Goal: Obtain resource: Download file/media

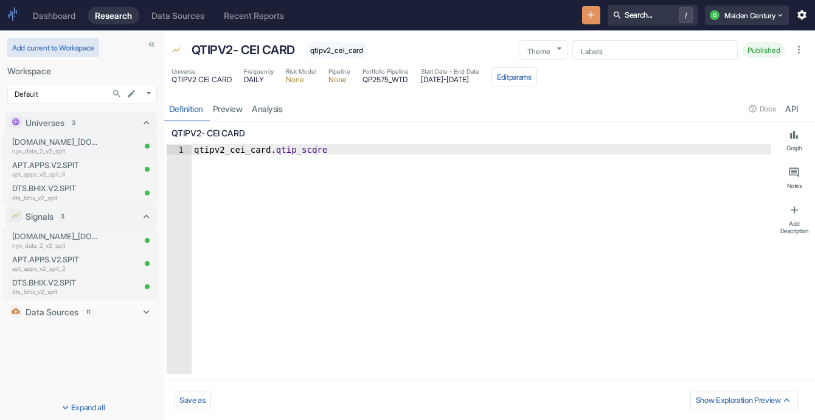
type textarea "x"
click at [147, 97] on body "Dashboard Research Data Sources Recent Reports Search... / Q Maiden Century Add…" at bounding box center [407, 210] width 815 height 420
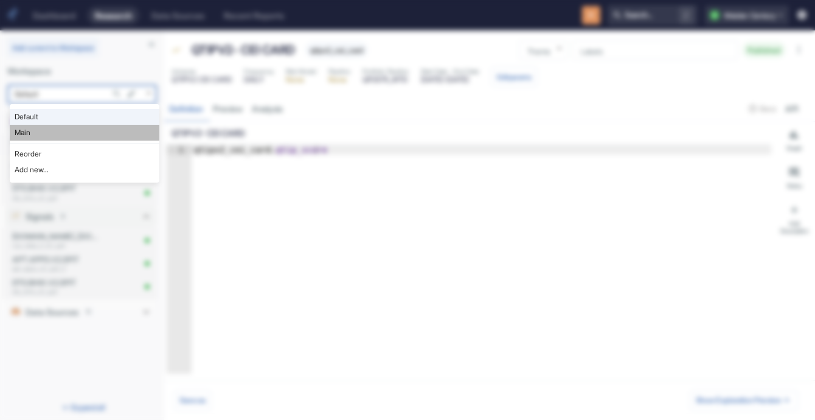
click at [120, 129] on li "Main" at bounding box center [85, 133] width 150 height 16
type input "1008"
type textarea "x"
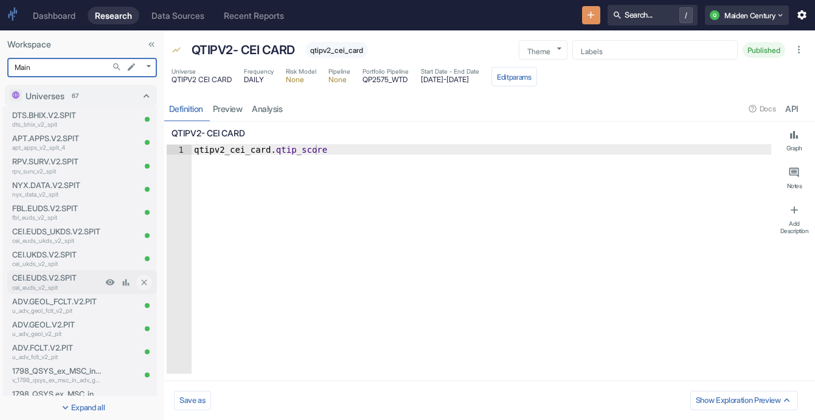
drag, startPoint x: 110, startPoint y: 97, endPoint x: 26, endPoint y: 277, distance: 198.3
click at [110, 97] on div "Universes 67" at bounding box center [82, 95] width 112 height 13
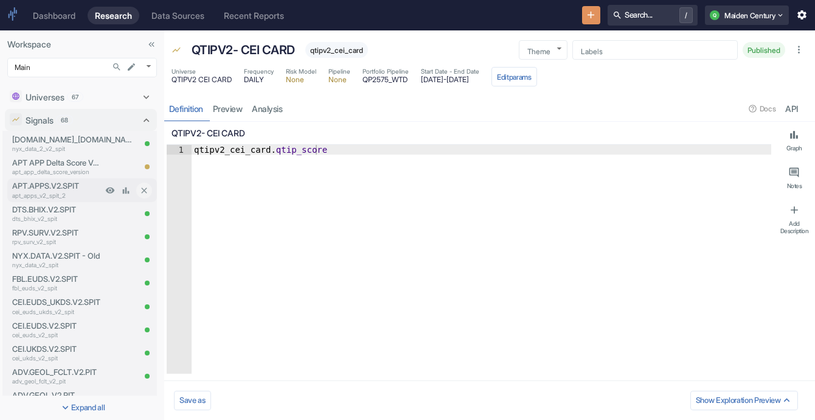
click at [100, 118] on div "Signals 68" at bounding box center [82, 120] width 112 height 13
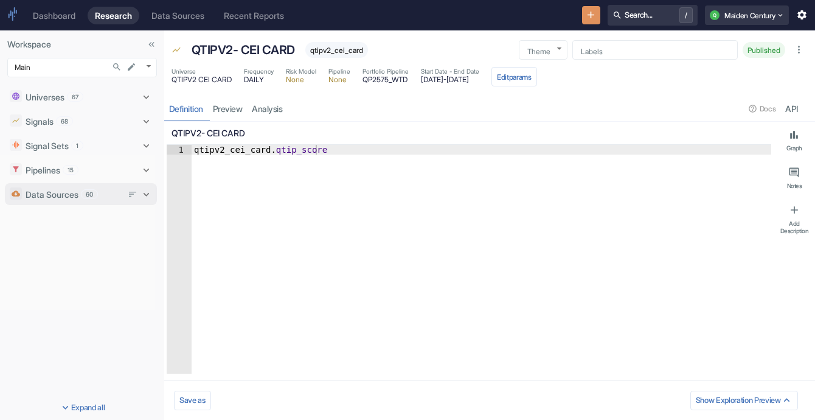
click at [69, 198] on p "Data Sources" at bounding box center [52, 194] width 53 height 13
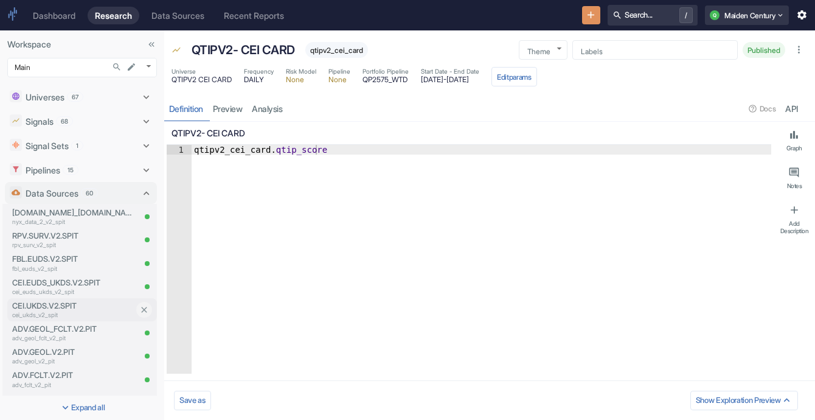
type textarea "x"
click at [119, 71] on icon "Search..." at bounding box center [117, 67] width 10 height 10
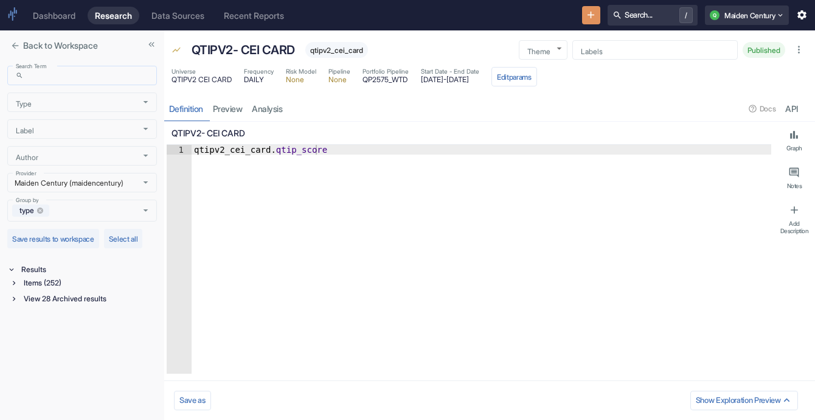
click at [111, 73] on input "Search Term" at bounding box center [93, 76] width 128 height 14
type input "cei"
click at [10, 285] on icon at bounding box center [14, 283] width 9 height 9
click at [21, 321] on div "Data Source (8)" at bounding box center [84, 327] width 145 height 13
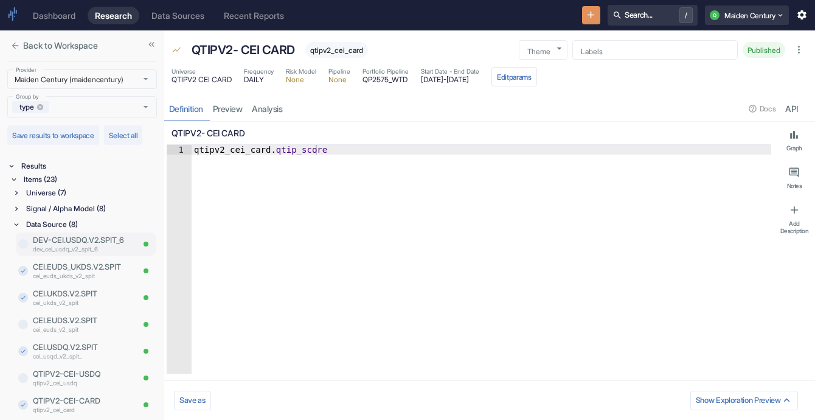
scroll to position [102, 0]
click at [25, 384] on input "checkbox" at bounding box center [23, 379] width 10 height 10
checkbox input "true"
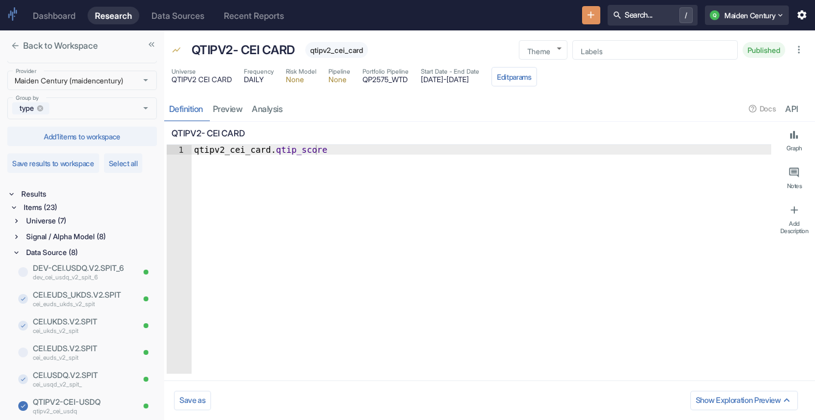
click at [18, 47] on icon "close" at bounding box center [15, 46] width 10 height 10
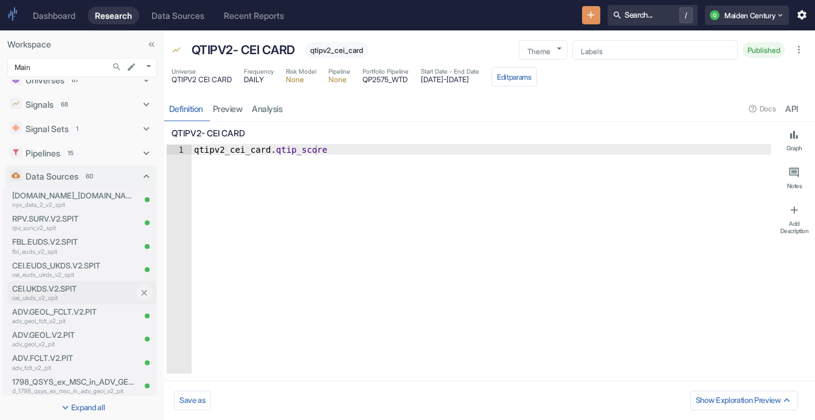
scroll to position [17, 0]
click at [83, 183] on div "Data Sources 60" at bounding box center [75, 176] width 131 height 16
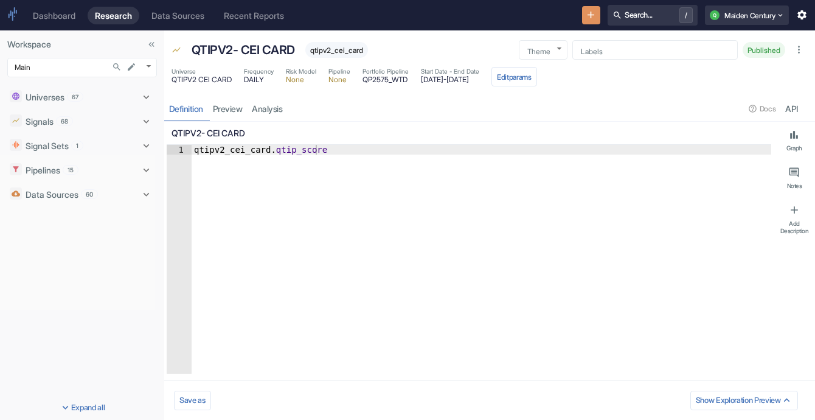
scroll to position [0, 0]
click at [88, 126] on div "Signals 68" at bounding box center [74, 121] width 97 height 13
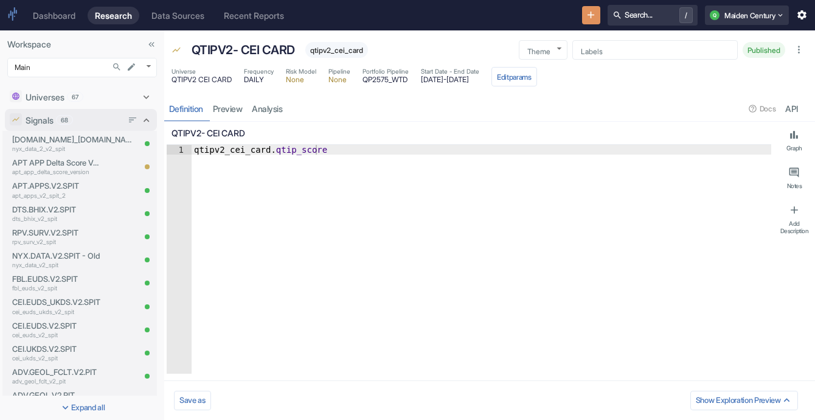
click at [99, 119] on div "Signals 68" at bounding box center [74, 120] width 97 height 13
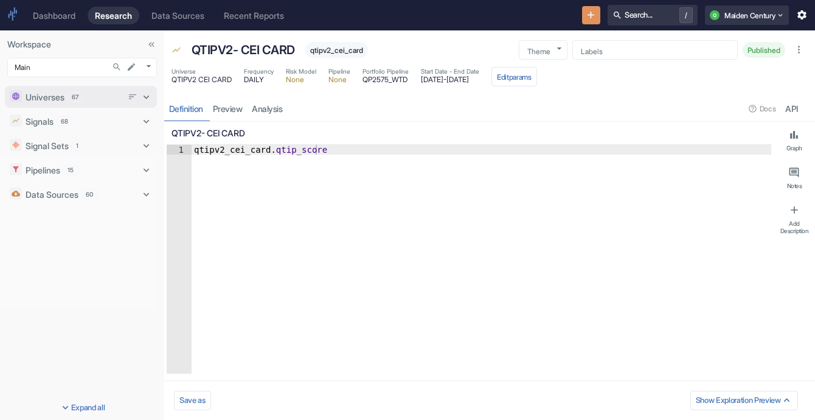
click at [81, 94] on span "67" at bounding box center [74, 96] width 15 height 9
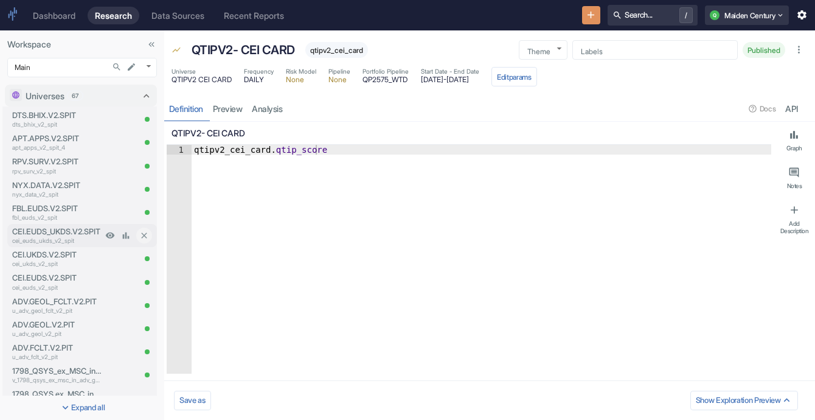
type textarea "x"
click at [35, 119] on p "DTS.BHIX.V2.SPIT" at bounding box center [57, 115] width 90 height 12
click at [55, 116] on p "DTS.BHIX.V2.SPIT" at bounding box center [57, 115] width 90 height 12
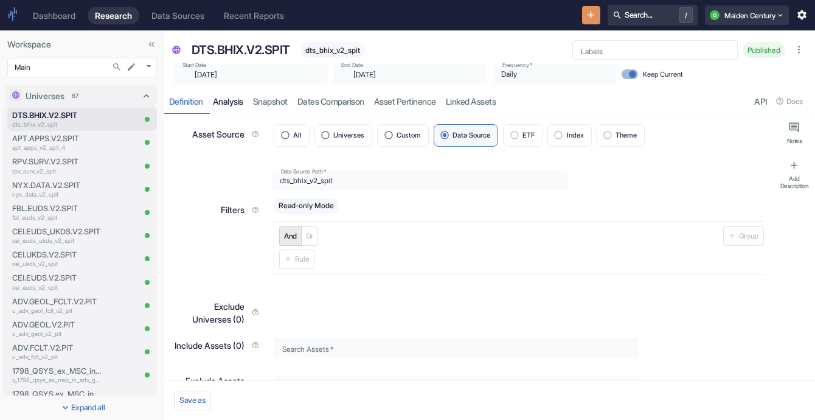
type textarea "x"
click at [240, 101] on link "analysis" at bounding box center [228, 101] width 40 height 25
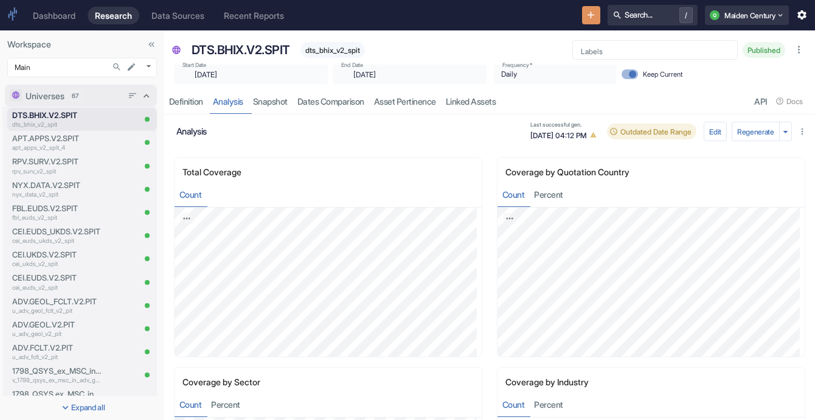
click at [144, 94] on icon at bounding box center [147, 96] width 6 height 4
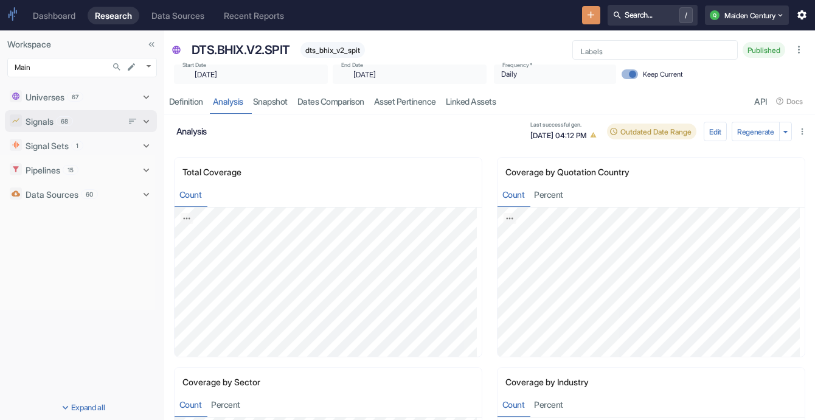
click at [90, 126] on div "Signals 68" at bounding box center [74, 121] width 97 height 13
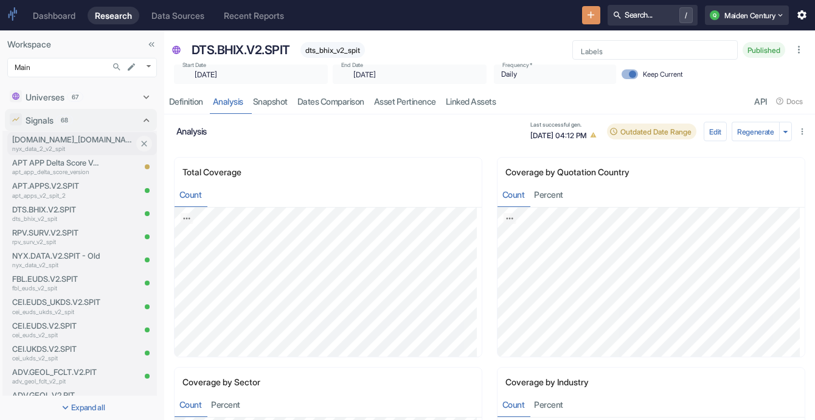
click at [91, 148] on p "nyx_data_2_v2_spit" at bounding box center [73, 148] width 122 height 9
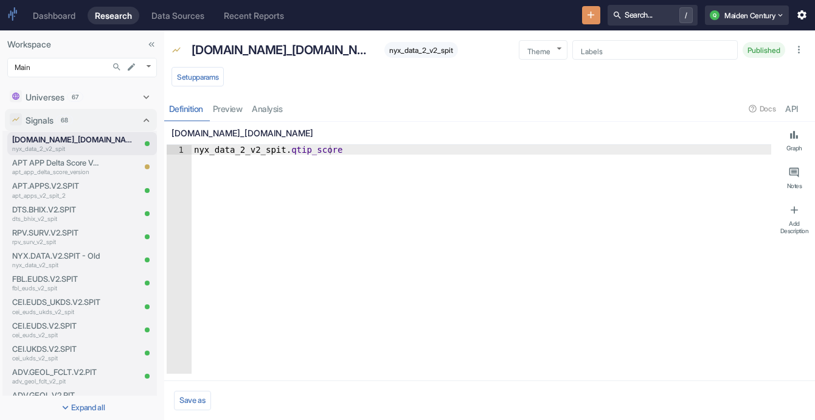
click at [270, 105] on div "Definition preview analysis Docs API" at bounding box center [489, 108] width 651 height 25
click at [50, 164] on p "APT APP Delta Score Version" at bounding box center [57, 163] width 90 height 12
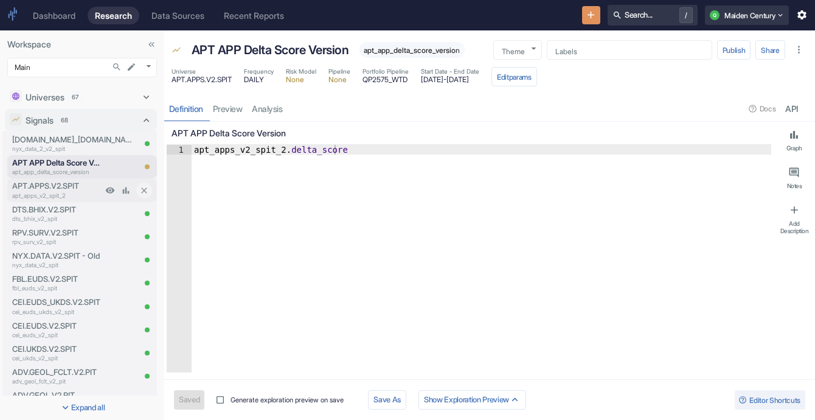
click at [66, 198] on p "apt_apps_v2_spit_2" at bounding box center [57, 195] width 90 height 9
type textarea "x"
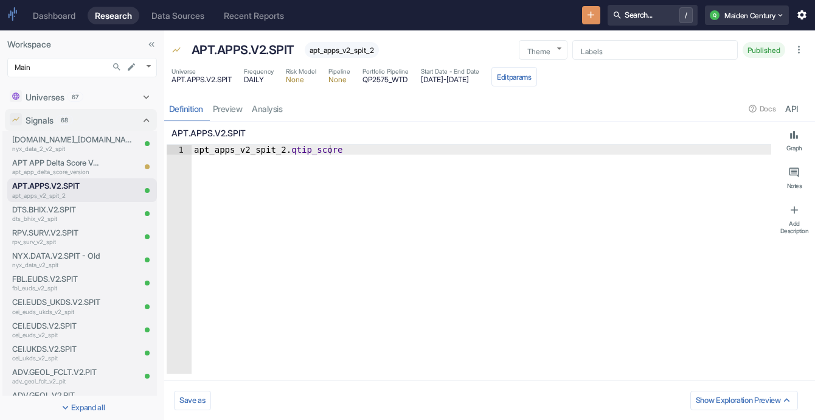
click at [267, 107] on div "Definition preview analysis Docs API" at bounding box center [489, 108] width 651 height 25
type textarea "x"
click at [267, 107] on link "analysis" at bounding box center [267, 108] width 40 height 25
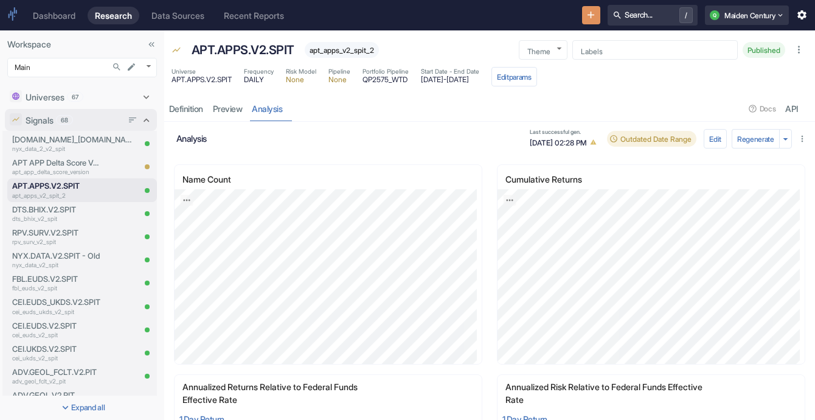
click at [82, 126] on div "Signals 68" at bounding box center [74, 120] width 97 height 13
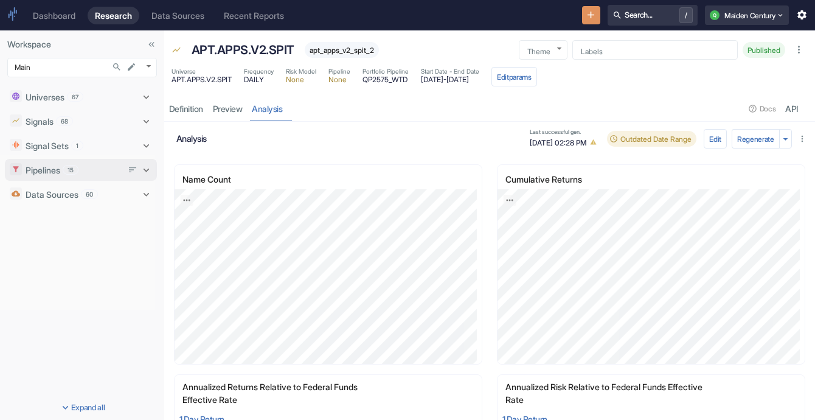
click at [58, 170] on p "Pipelines" at bounding box center [43, 170] width 35 height 13
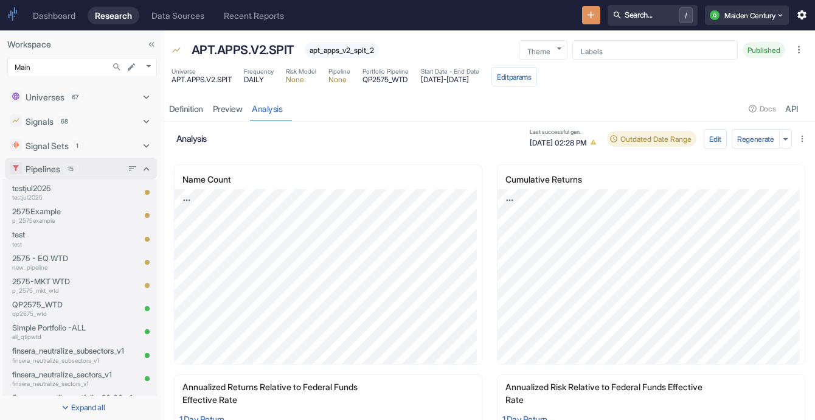
click at [58, 170] on p "Pipelines" at bounding box center [43, 168] width 35 height 13
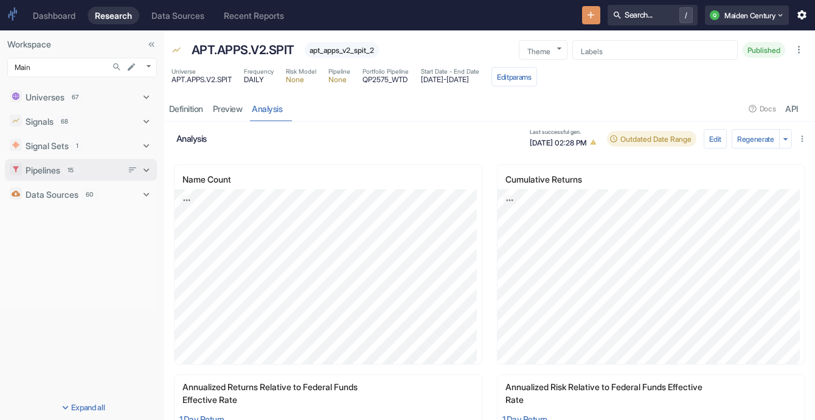
click at [75, 168] on span "15" at bounding box center [70, 169] width 15 height 9
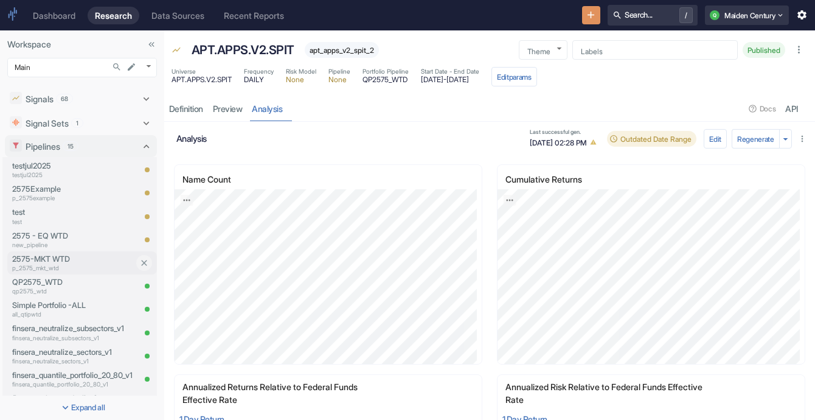
scroll to position [24, 0]
click at [71, 286] on p "qp2575_wtd" at bounding box center [73, 289] width 122 height 9
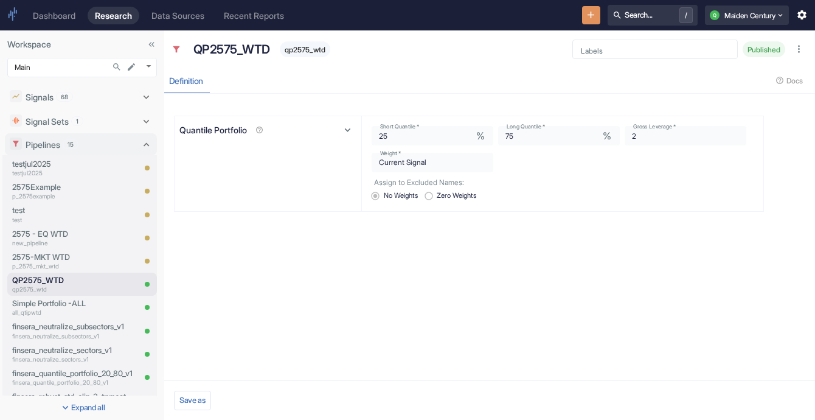
click at [521, 303] on div "Quantile Portfolio Short Quantile   * 25 % Short Quantile   * Long Quantile   *…" at bounding box center [469, 237] width 604 height 286
drag, startPoint x: 411, startPoint y: 206, endPoint x: 385, endPoint y: 198, distance: 27.1
click at [385, 198] on div "Short Quantile   * 25 % Short Quantile   * Long Quantile   * 75 % Long Quantile…" at bounding box center [562, 163] width 401 height 95
click at [403, 210] on div "Short Quantile   * 25 % Short Quantile   * Long Quantile   * 75 % Long Quantile…" at bounding box center [562, 163] width 401 height 95
click at [107, 148] on div "Pipelines 15" at bounding box center [74, 144] width 97 height 13
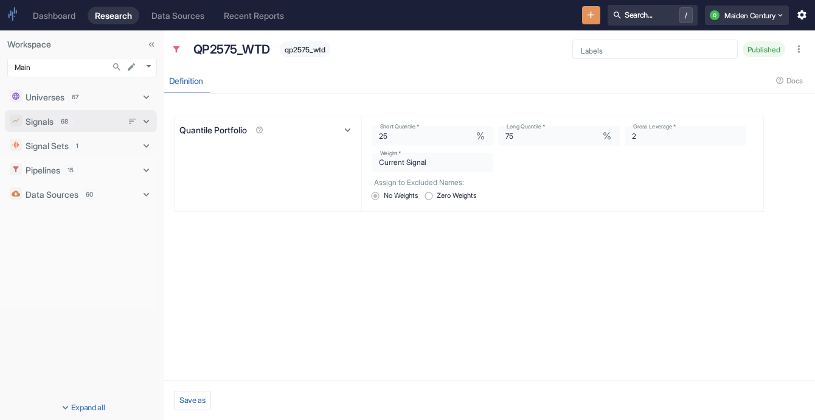
click at [63, 130] on div "Signals 68" at bounding box center [81, 121] width 152 height 22
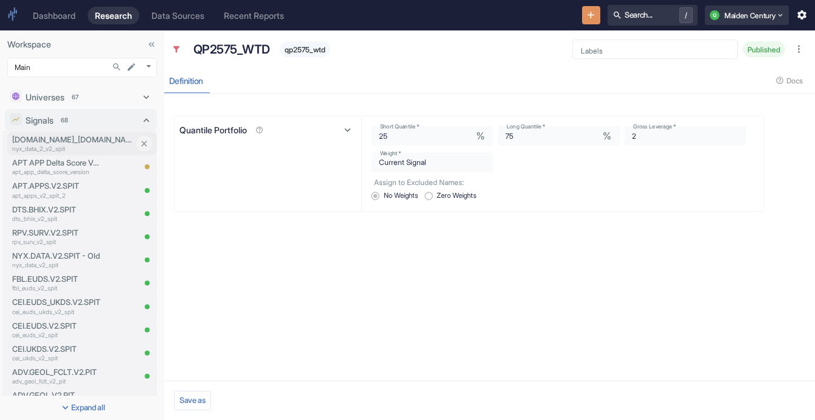
click at [88, 151] on p "nyx_data_2_v2_spit" at bounding box center [73, 148] width 122 height 9
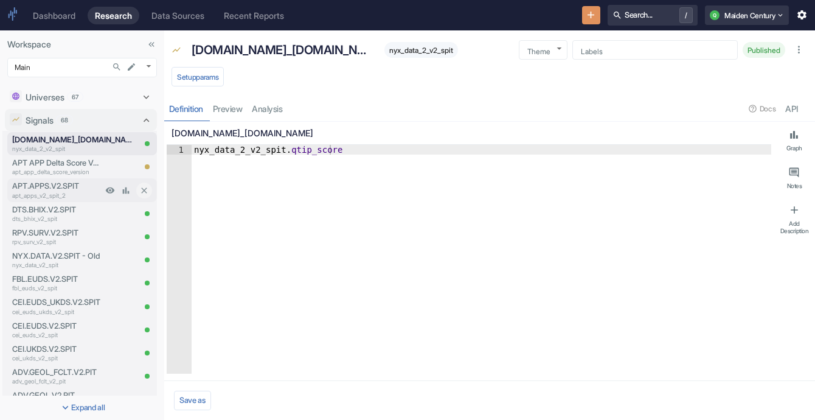
click at [47, 186] on p "APT.APPS.V2.SPIT" at bounding box center [57, 186] width 90 height 12
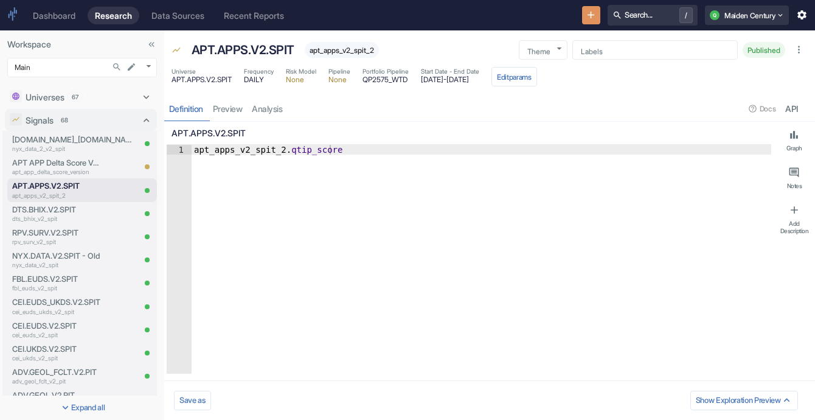
type textarea "x"
click at [262, 107] on link "analysis" at bounding box center [267, 108] width 40 height 25
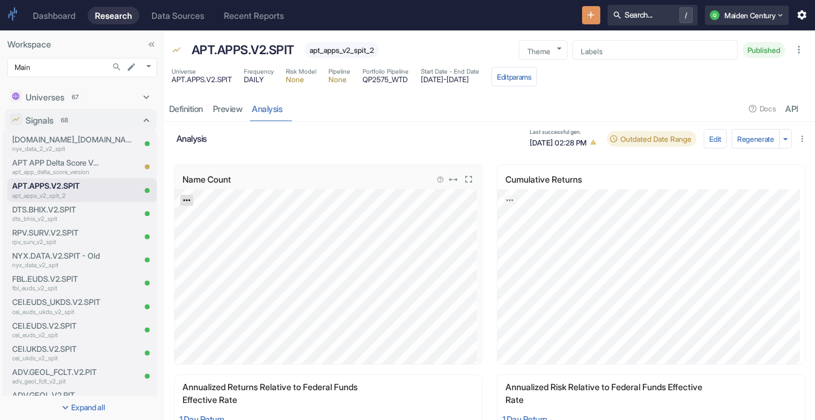
click at [185, 202] on icon "Export; Press ENTER to open" at bounding box center [186, 200] width 9 height 9
click at [215, 235] on link "CSV" at bounding box center [216, 232] width 34 height 13
click at [505, 201] on icon "Export; Press ENTER to open" at bounding box center [509, 200] width 9 height 9
click at [525, 228] on link "CSV" at bounding box center [539, 232] width 34 height 13
drag, startPoint x: 137, startPoint y: 97, endPoint x: 102, endPoint y: 72, distance: 43.2
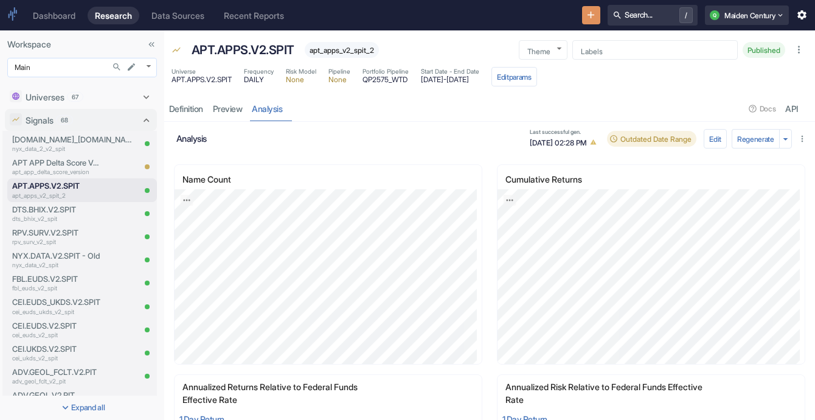
click at [140, 97] on icon at bounding box center [146, 97] width 12 height 12
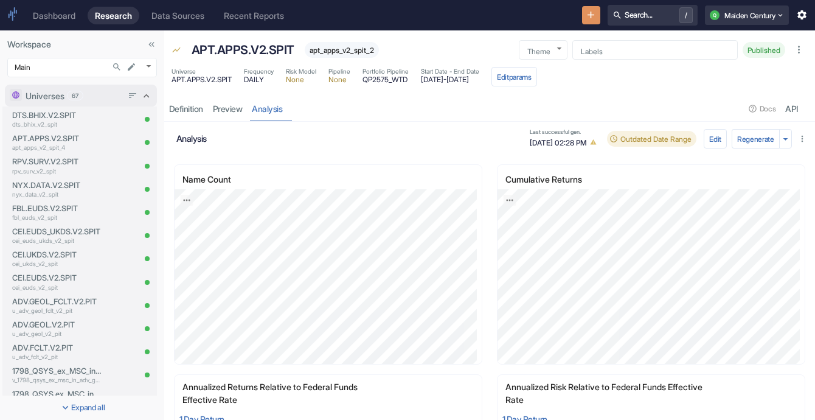
click at [143, 93] on div "Universes 67" at bounding box center [81, 96] width 152 height 22
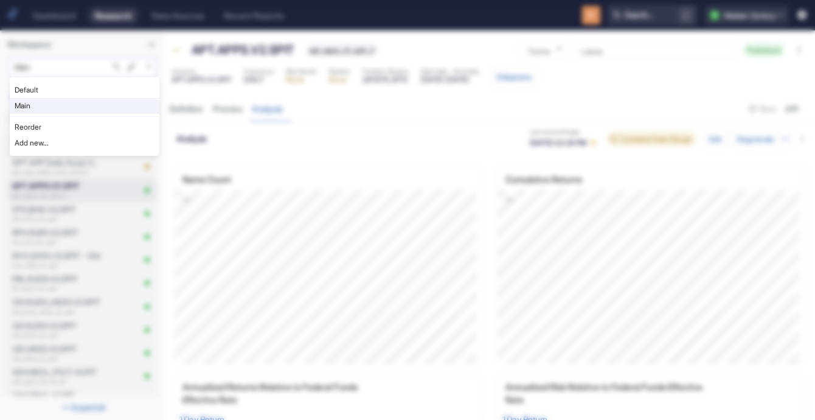
click at [146, 71] on body "Dashboard Research Data Sources Recent Reports Search... / Q Maiden Century Wor…" at bounding box center [407, 210] width 815 height 420
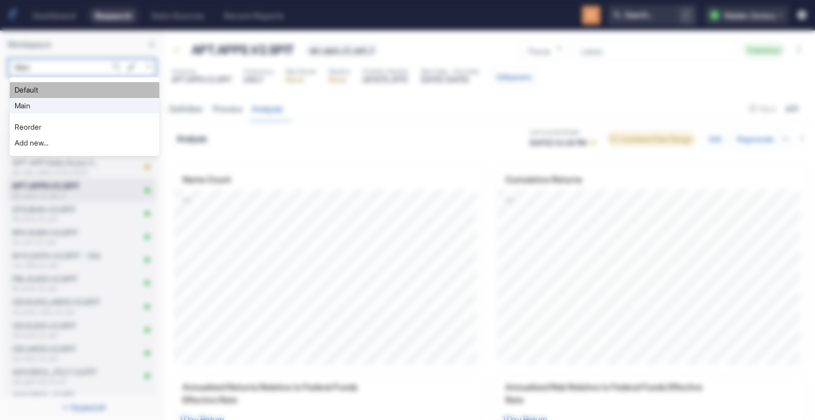
click at [98, 92] on li "Default" at bounding box center [85, 90] width 150 height 16
type input "983"
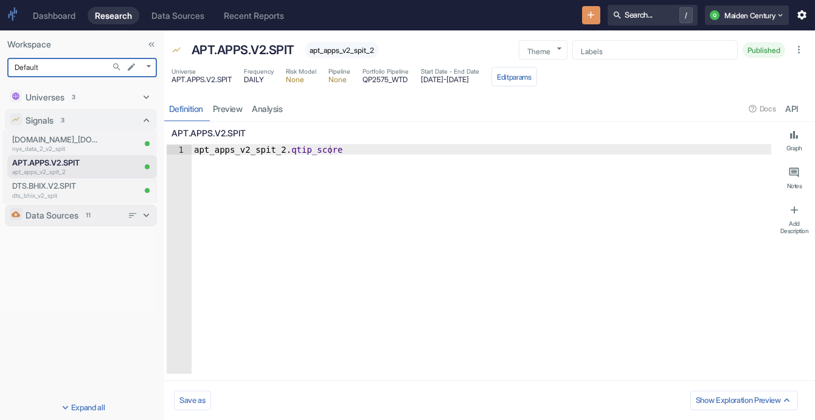
click at [86, 214] on span "11" at bounding box center [87, 214] width 13 height 9
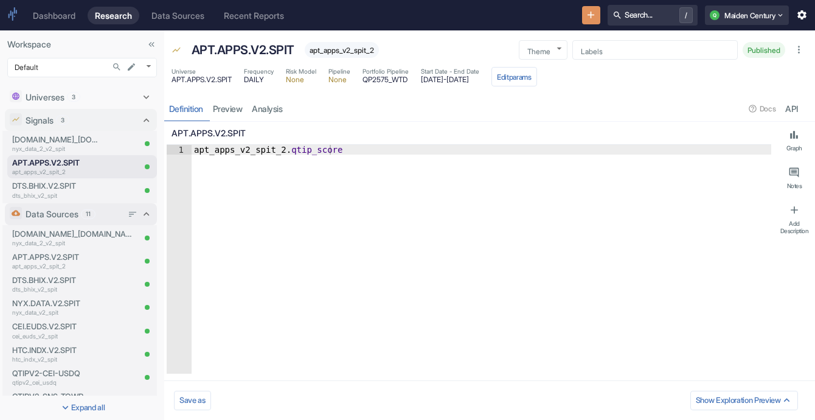
click at [83, 219] on div "Data Sources 11" at bounding box center [74, 213] width 97 height 13
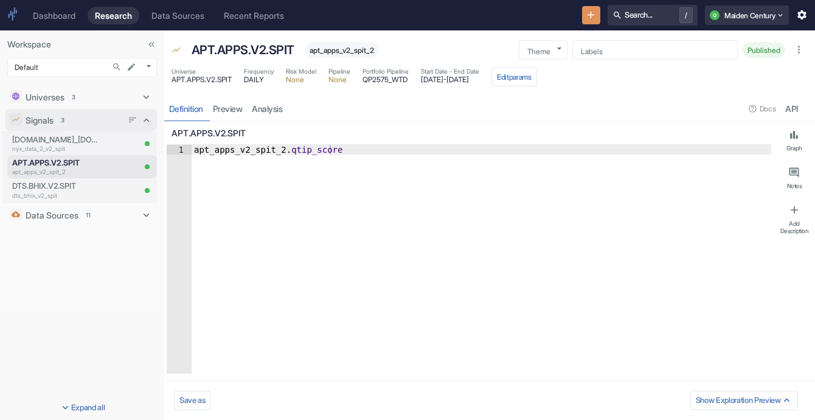
click at [88, 117] on div "Signals 3" at bounding box center [74, 120] width 97 height 13
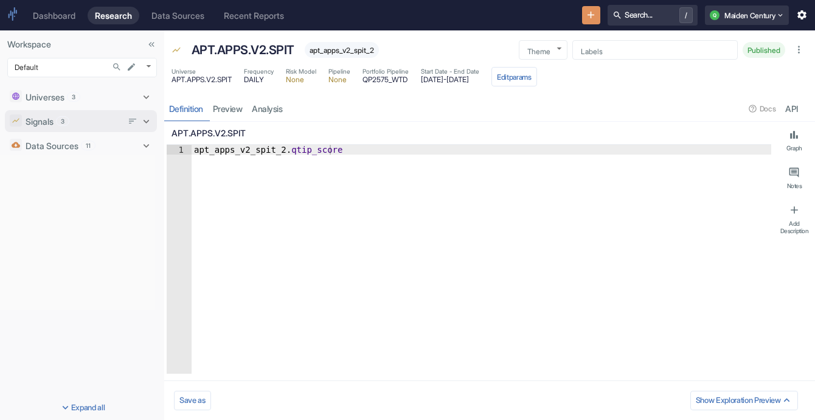
type textarea "x"
click at [148, 69] on body "Dashboard Research Data Sources Recent Reports Search... / Q Maiden Century Wor…" at bounding box center [407, 210] width 815 height 420
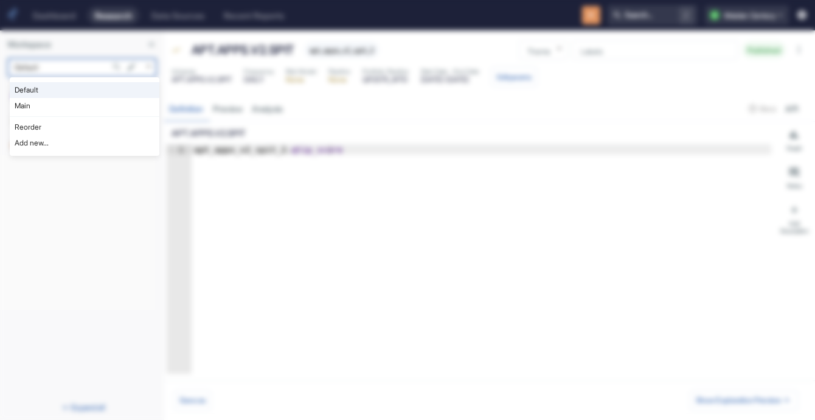
click at [281, 150] on div at bounding box center [407, 210] width 815 height 420
